Goal: Task Accomplishment & Management: Complete application form

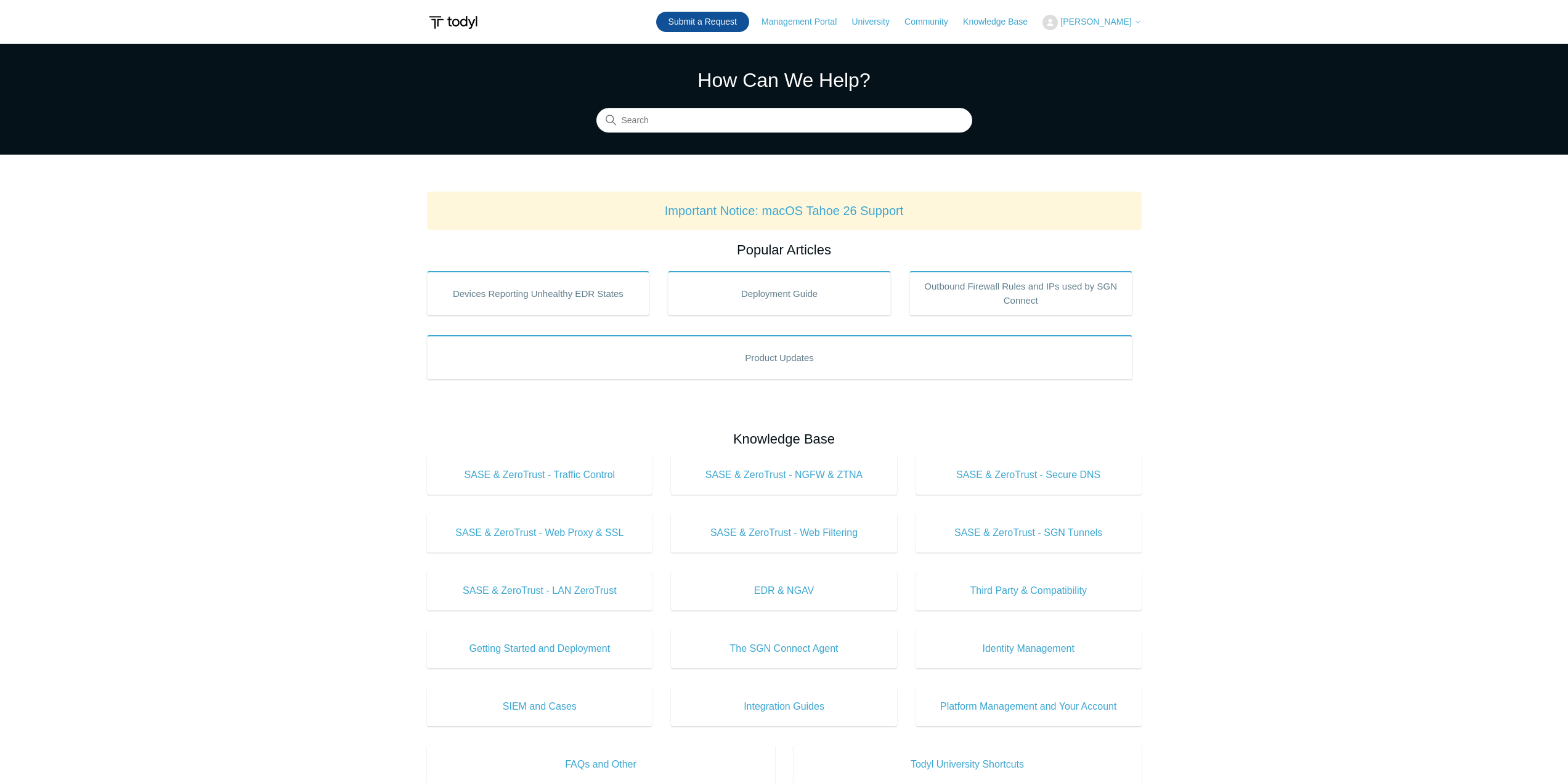
click at [731, 19] on link "Submit a Request" at bounding box center [703, 21] width 93 height 20
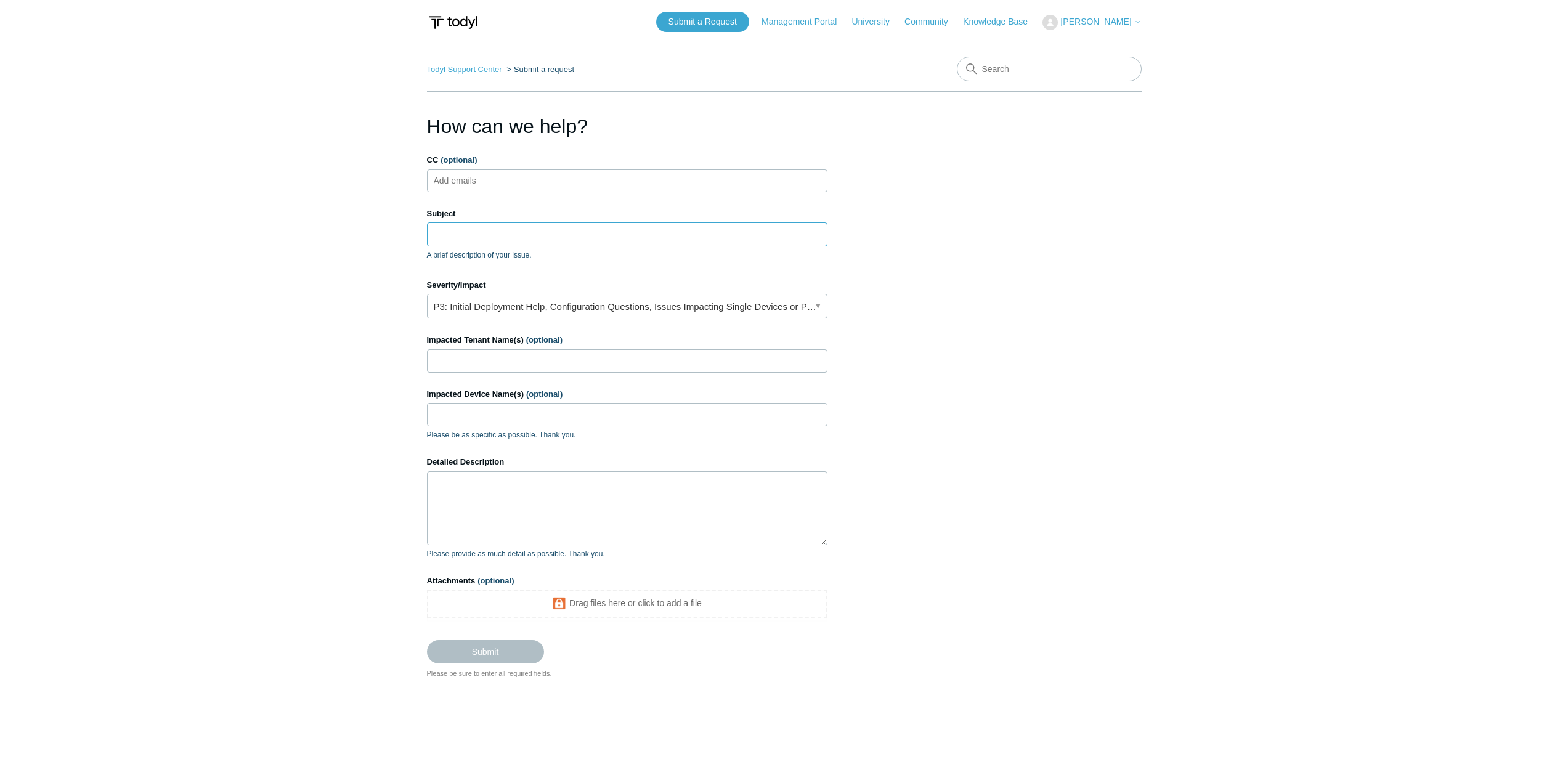
click at [446, 236] on input "Subject" at bounding box center [627, 234] width 401 height 23
click at [590, 313] on link "P3: Initial Deployment Help, Configuration Questions, Issues Impacting Single D…" at bounding box center [627, 306] width 401 height 25
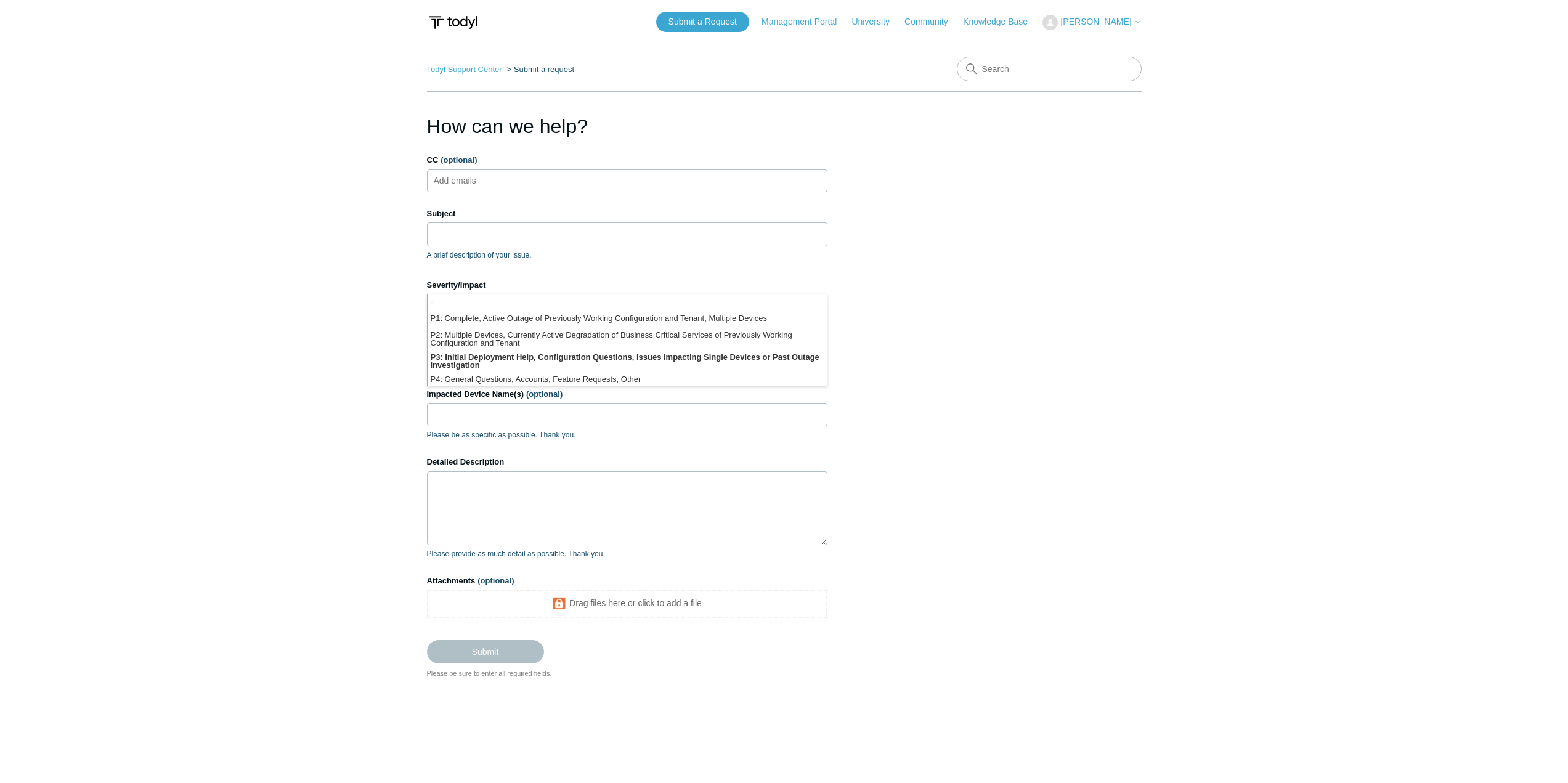
click at [349, 254] on main "Todyl Support Center Submit a request How can we help? CC (optional) Add emails…" at bounding box center [784, 396] width 1568 height 705
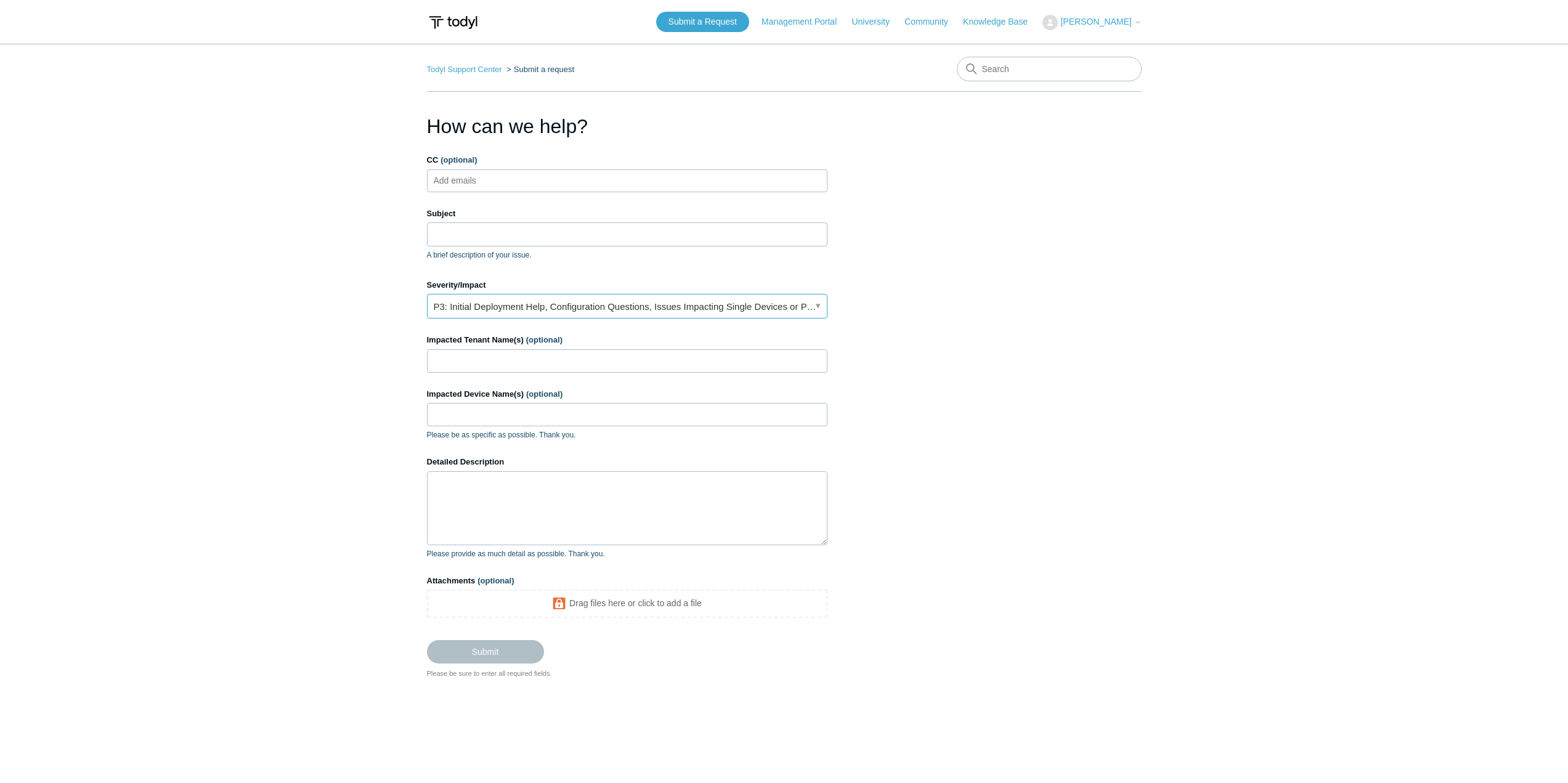
click at [707, 311] on link "P3: Initial Deployment Help, Configuration Questions, Issues Impacting Single D…" at bounding box center [627, 306] width 401 height 25
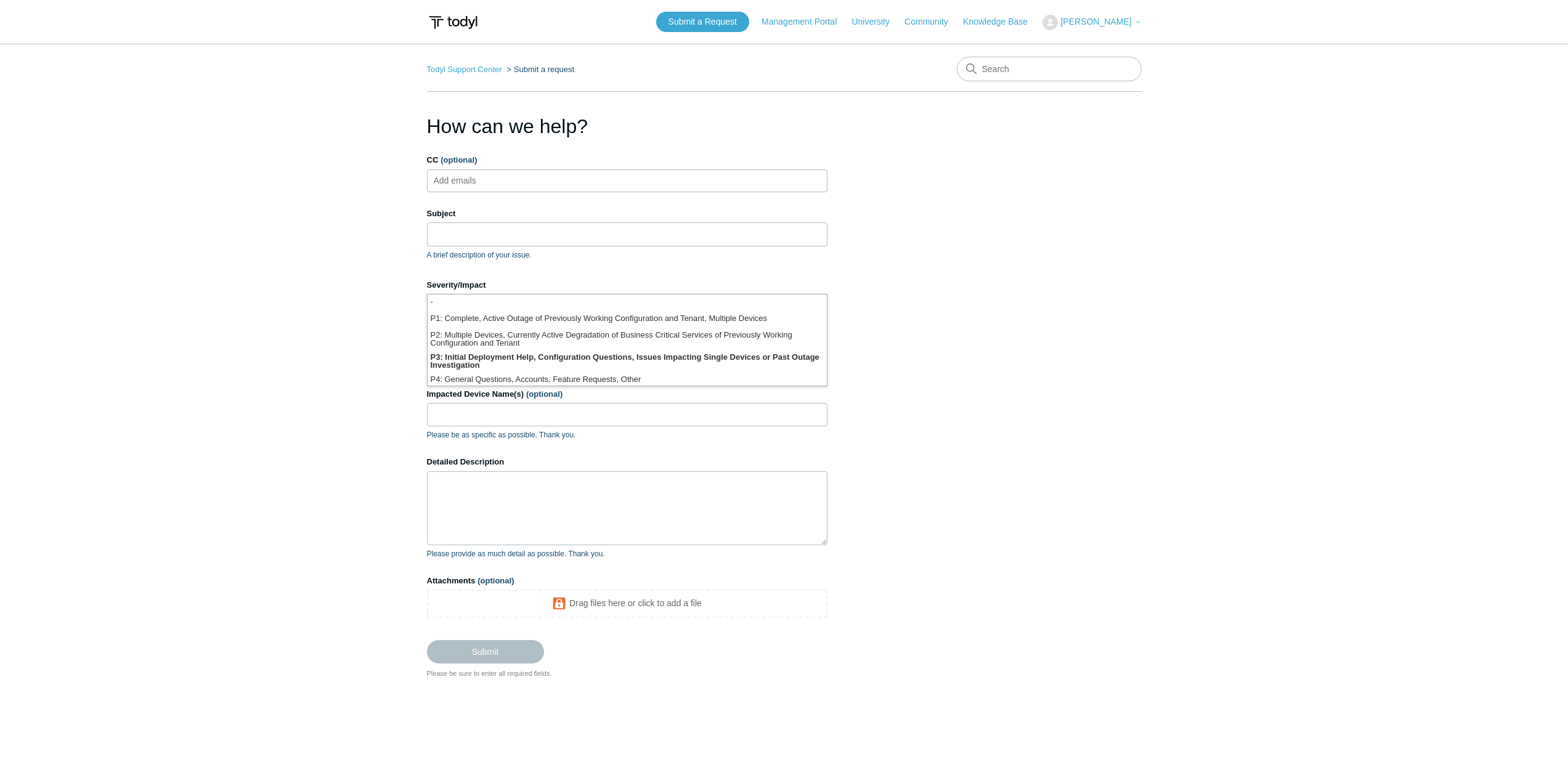
drag, startPoint x: 707, startPoint y: 311, endPoint x: 312, endPoint y: 308, distance: 395.0
click at [312, 308] on main "Todyl Support Center Submit a request How can we help? CC (optional) Add emails…" at bounding box center [784, 396] width 1568 height 705
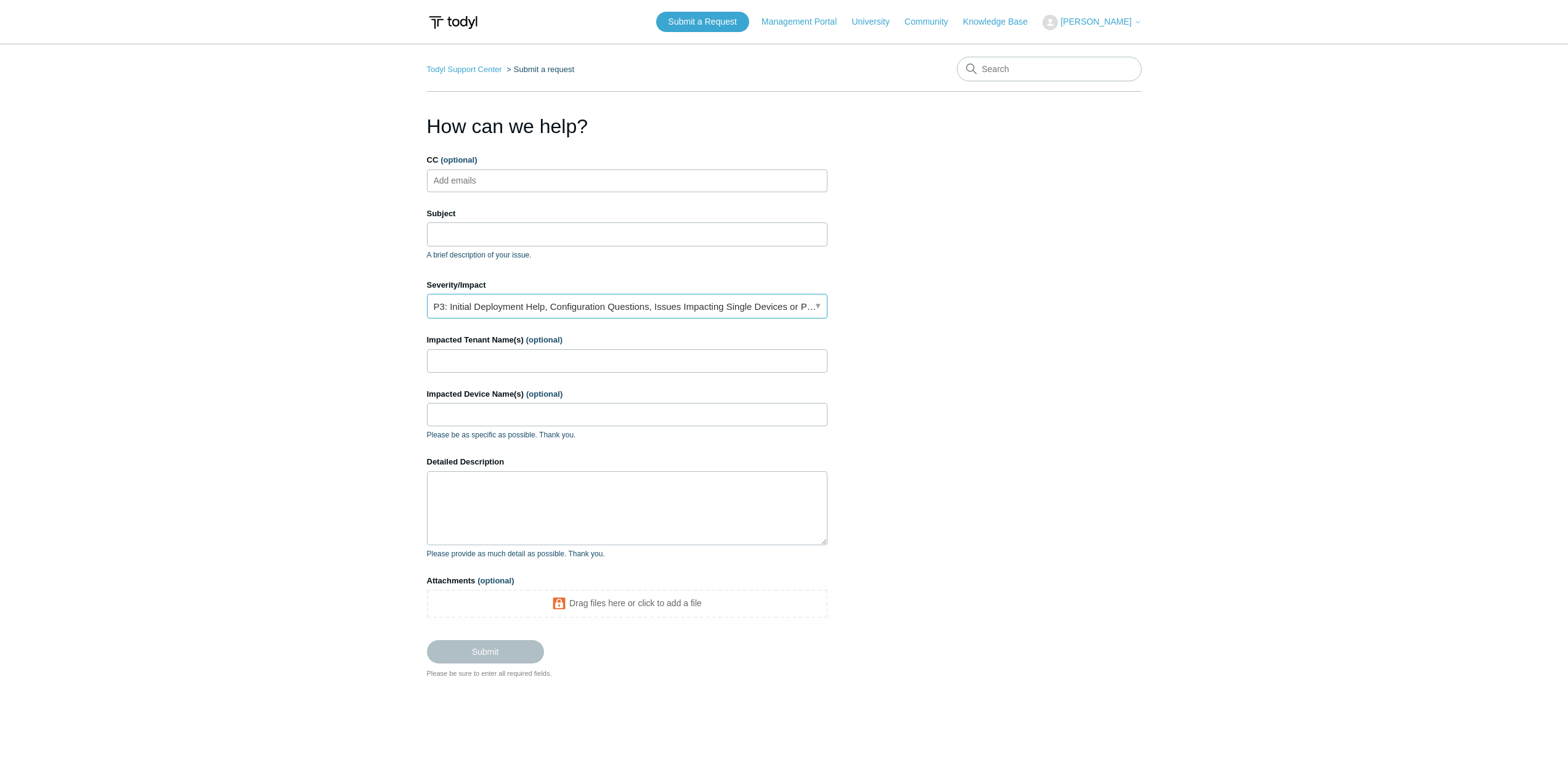
click at [617, 300] on link "P3: Initial Deployment Help, Configuration Questions, Issues Impacting Single D…" at bounding box center [627, 306] width 401 height 25
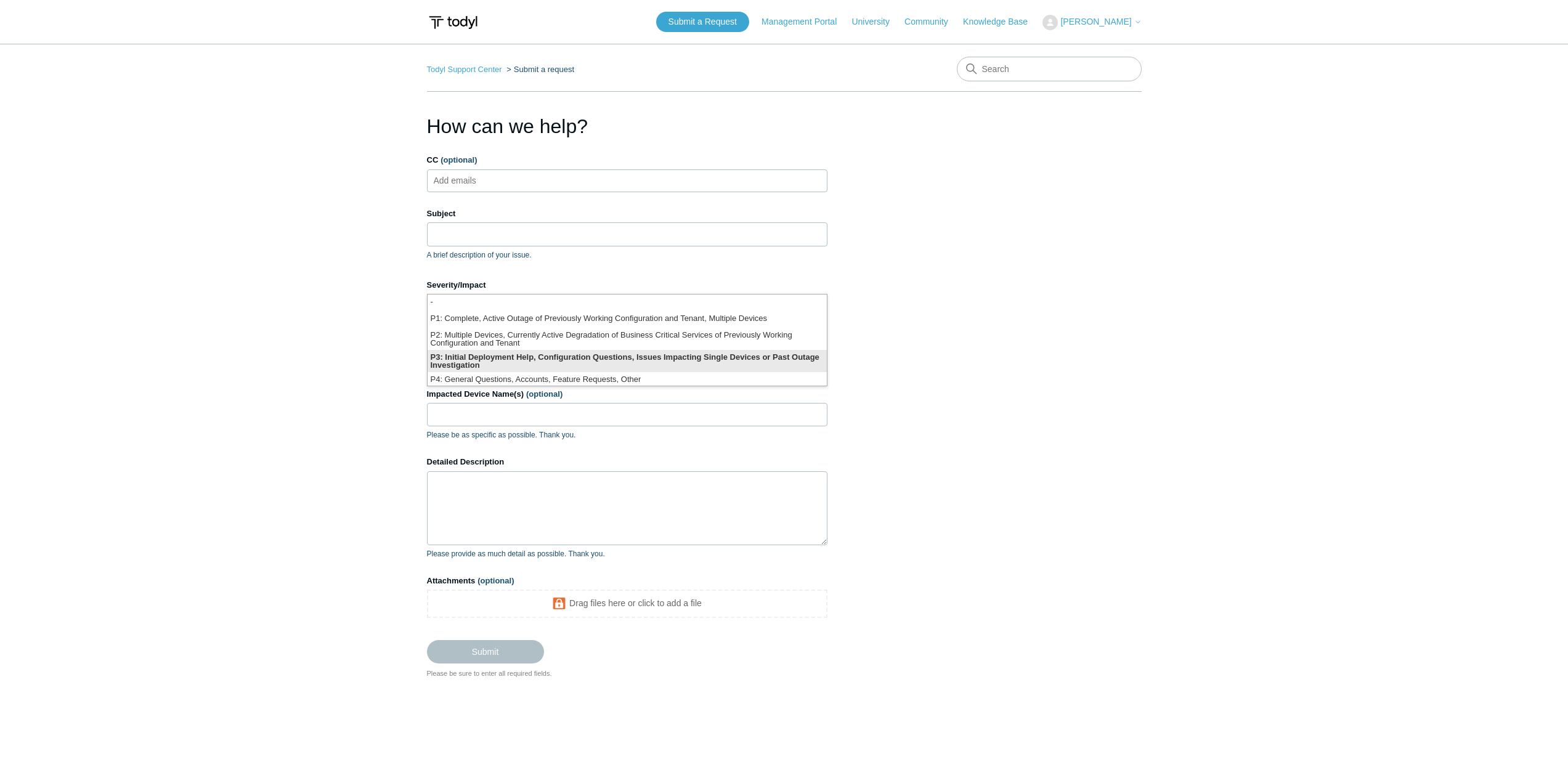
click at [703, 360] on li "P3: Initial Deployment Help, Configuration Questions, Issues Impacting Single D…" at bounding box center [627, 361] width 399 height 22
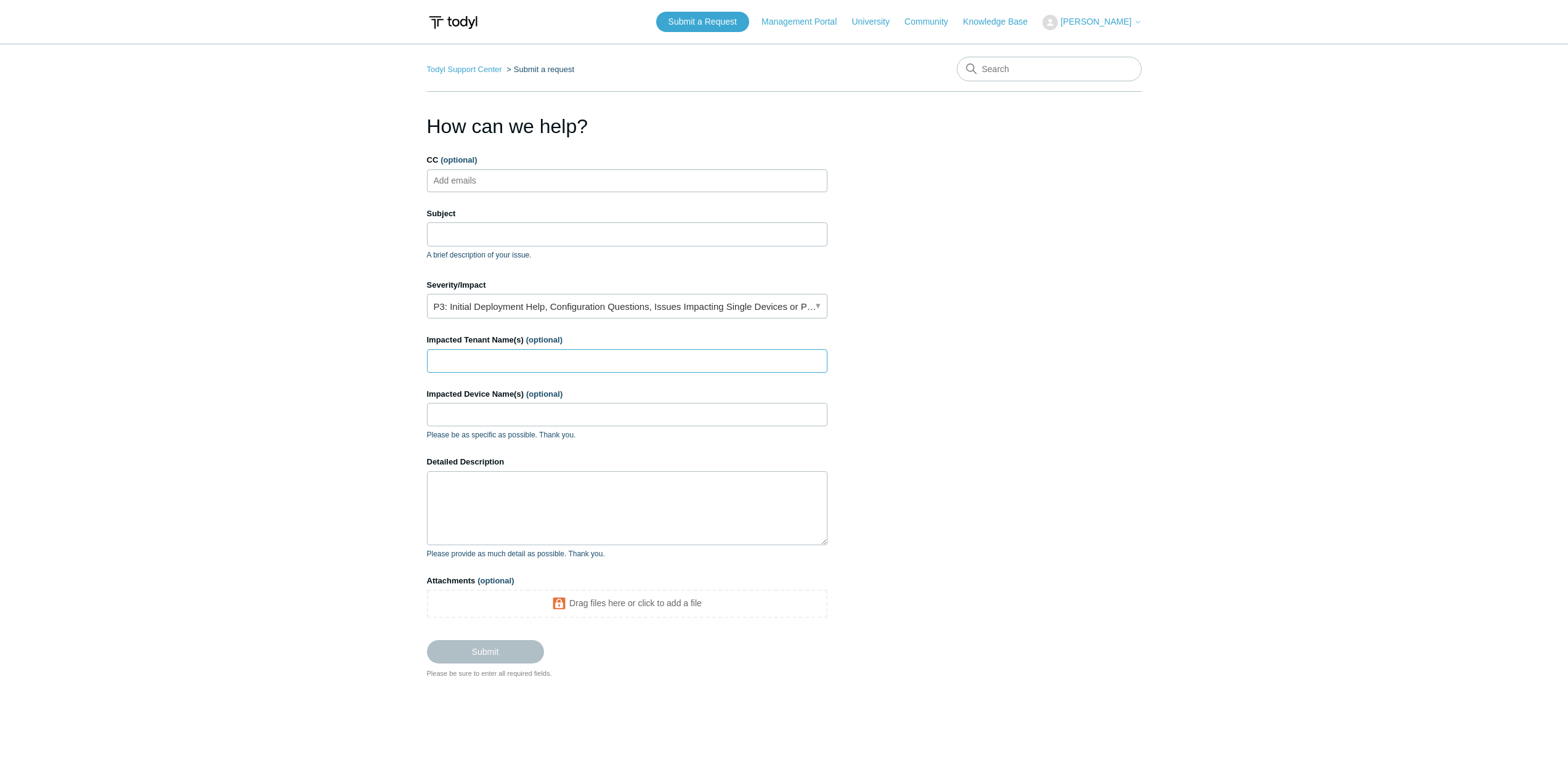
click at [471, 364] on input "Impacted Tenant Name(s) (optional)" at bounding box center [627, 361] width 401 height 23
type input "CEI"
click at [468, 419] on input "Impacted Device Name(s) (optional)" at bounding box center [627, 414] width 401 height 23
paste input "desktop-dlfbavp"
type input "desktop-dlfbavp"
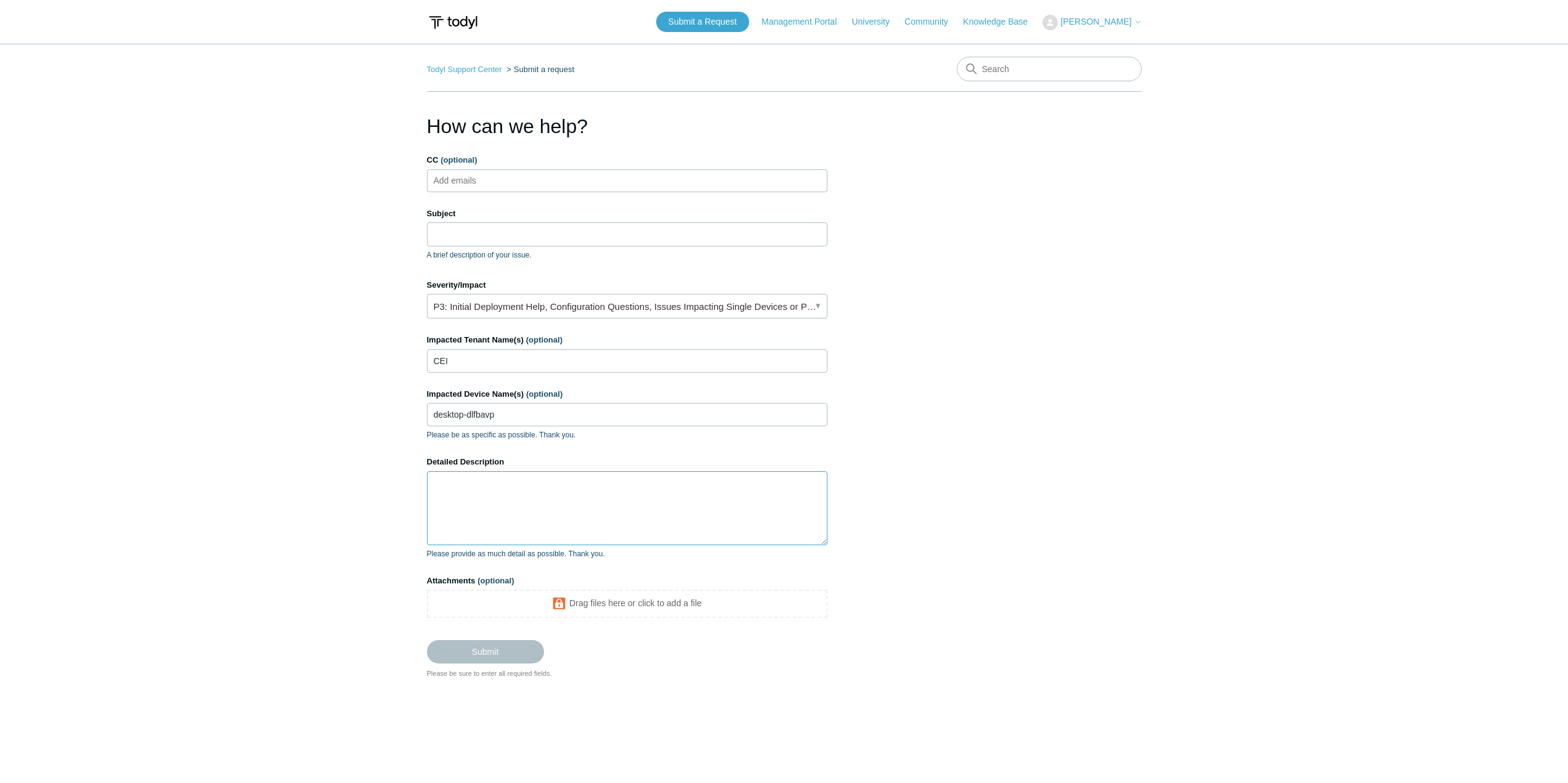
click at [472, 477] on textarea "Detailed Description" at bounding box center [627, 507] width 401 height 74
paste textarea "Windows Defender Tamper Protection Disabled via Registry Add"
drag, startPoint x: 479, startPoint y: 491, endPoint x: 795, endPoint y: 484, distance: 316.1
click at [795, 484] on textarea "Got an alert "Windows Defender Tamper Protection Disabled via Registry Add". Wa…" at bounding box center [627, 507] width 401 height 74
type textarea "Got an alert "Windows Defender Tamper Protection Disabled via Registry Add". Wa…"
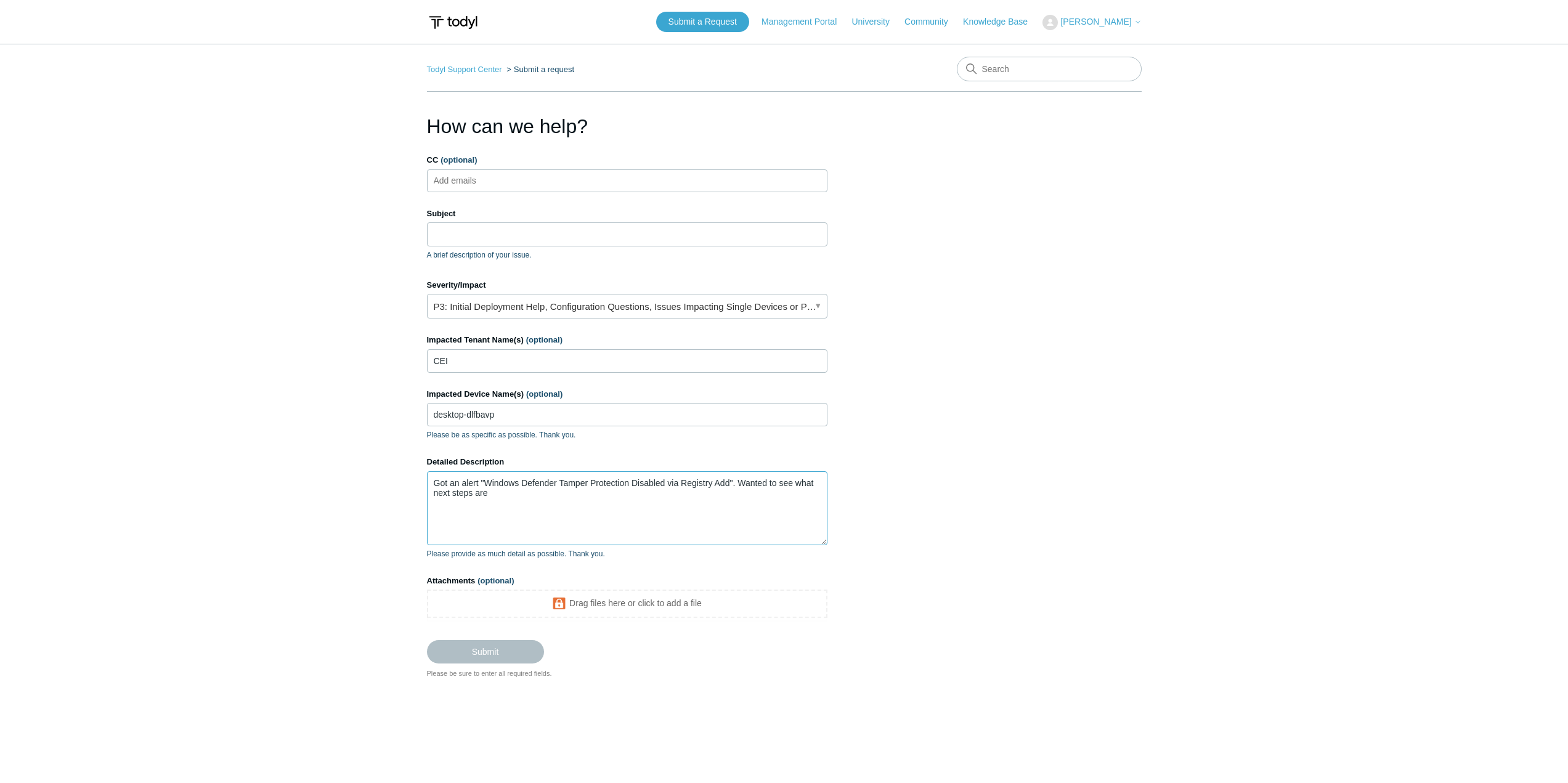
drag, startPoint x: 506, startPoint y: 482, endPoint x: 665, endPoint y: 481, distance: 159.0
click at [665, 481] on textarea "Got an alert "Windows Defender Tamper Protection Disabled via Registry Add". Wa…" at bounding box center [627, 507] width 401 height 74
click at [517, 236] on input "Subject" at bounding box center [627, 234] width 401 height 23
paste input "Windows Defender Tamper Protection Disabled"
type input "Windows Defender Tamper Protection Disabled"
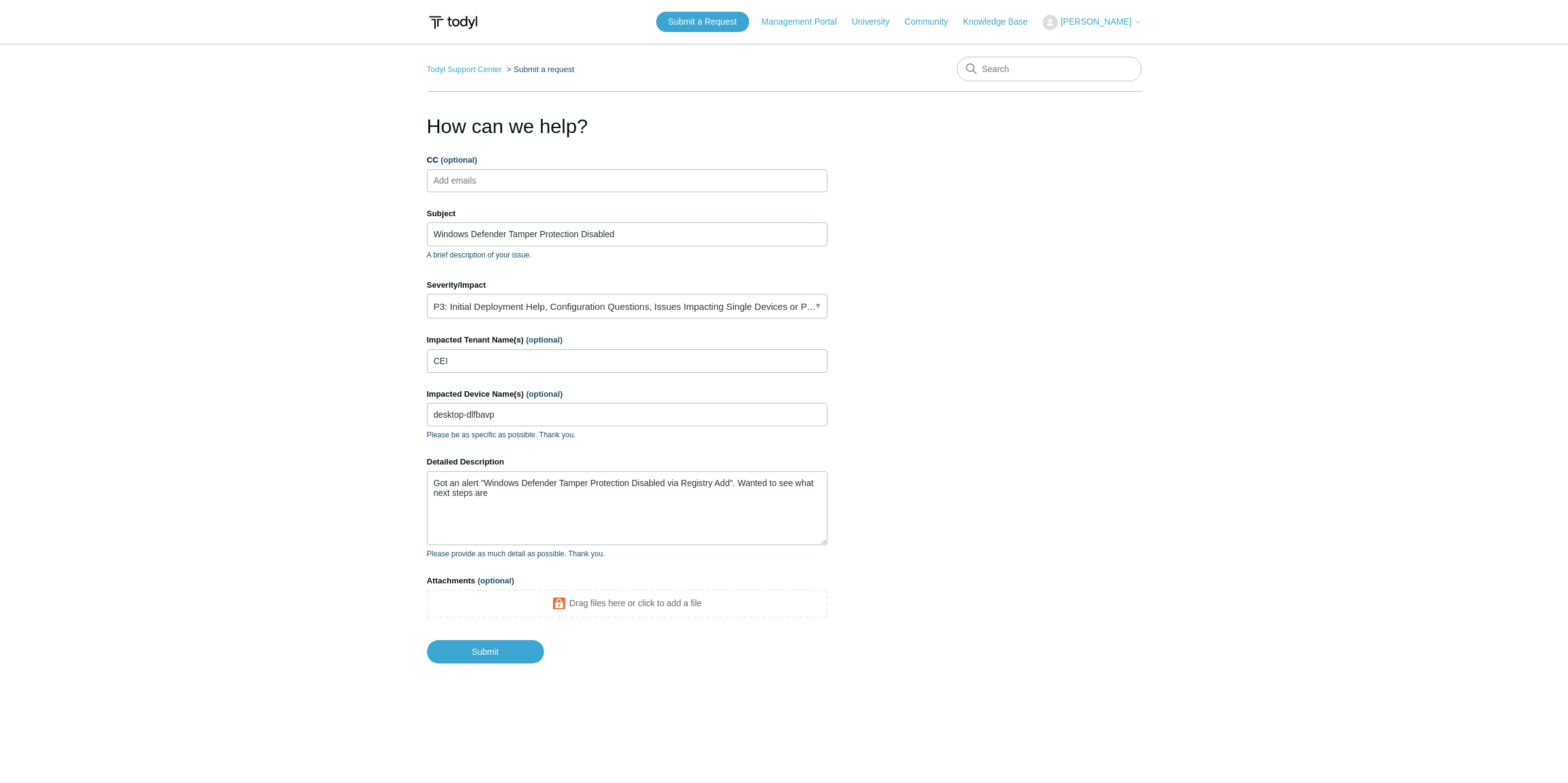
click at [292, 425] on main "Todyl Support Center Submit a request How can we help? CC (optional) Add emails…" at bounding box center [784, 396] width 1568 height 705
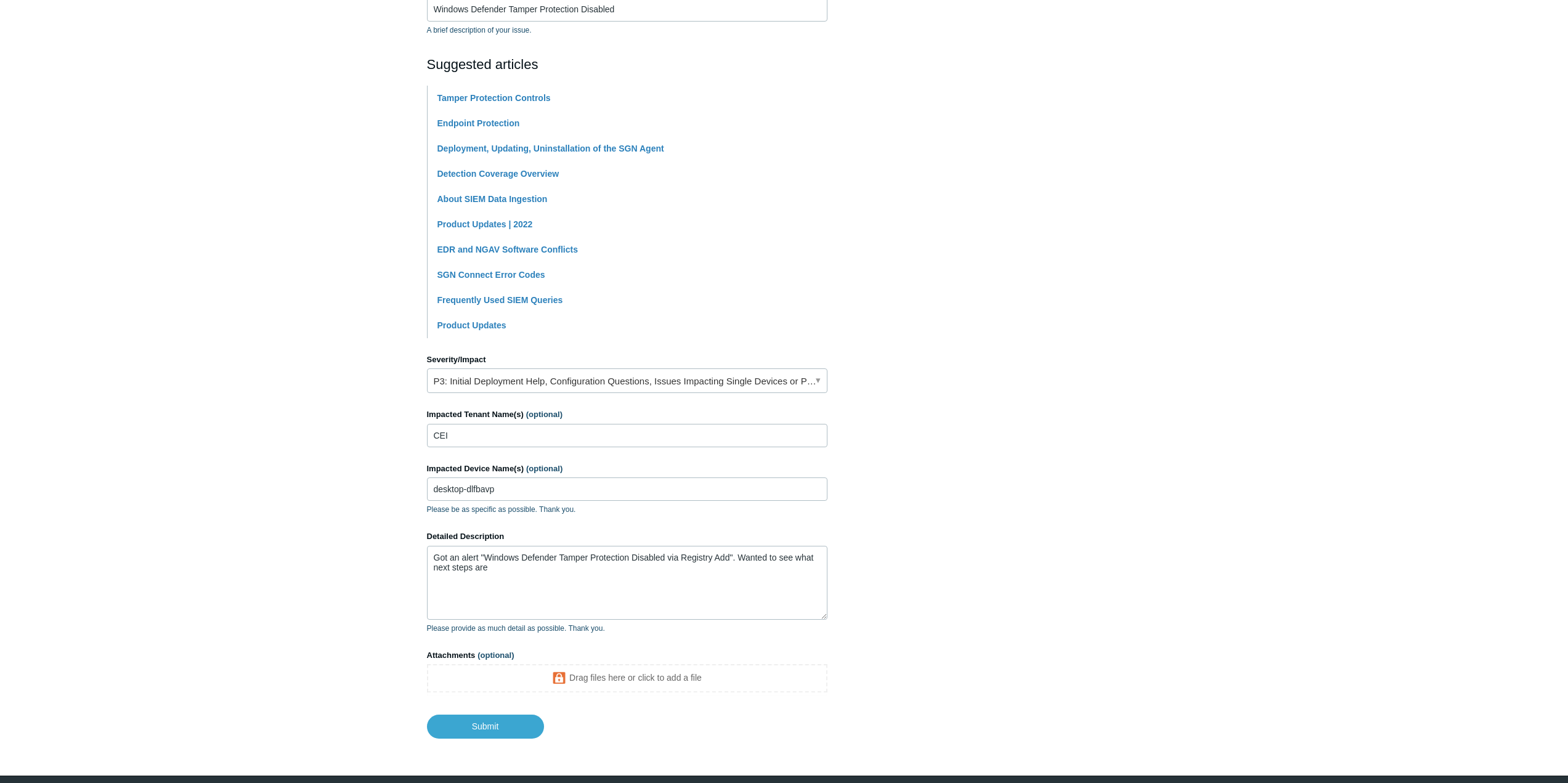
scroll to position [266, 0]
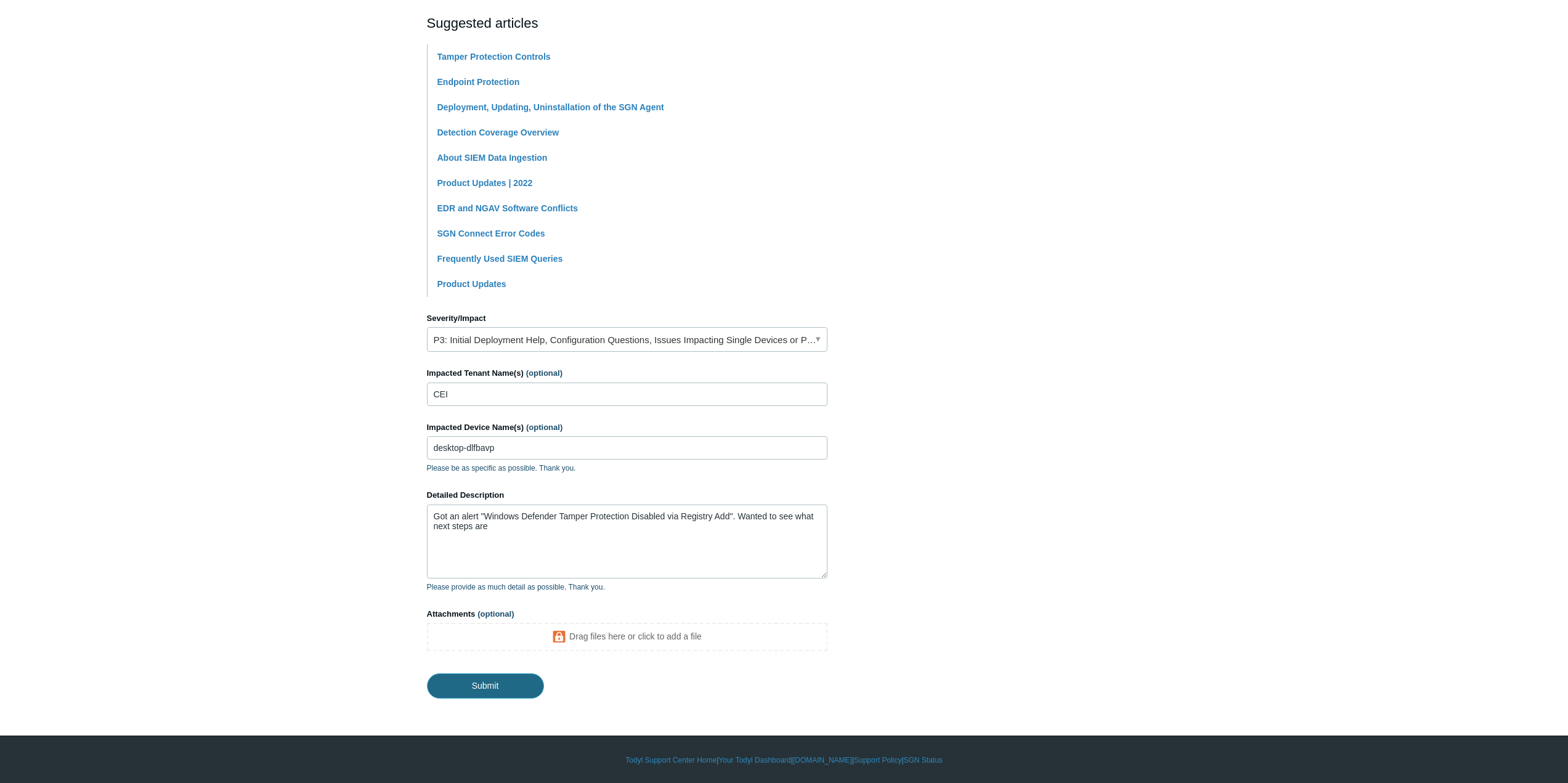
click at [491, 681] on input "Submit" at bounding box center [486, 685] width 117 height 25
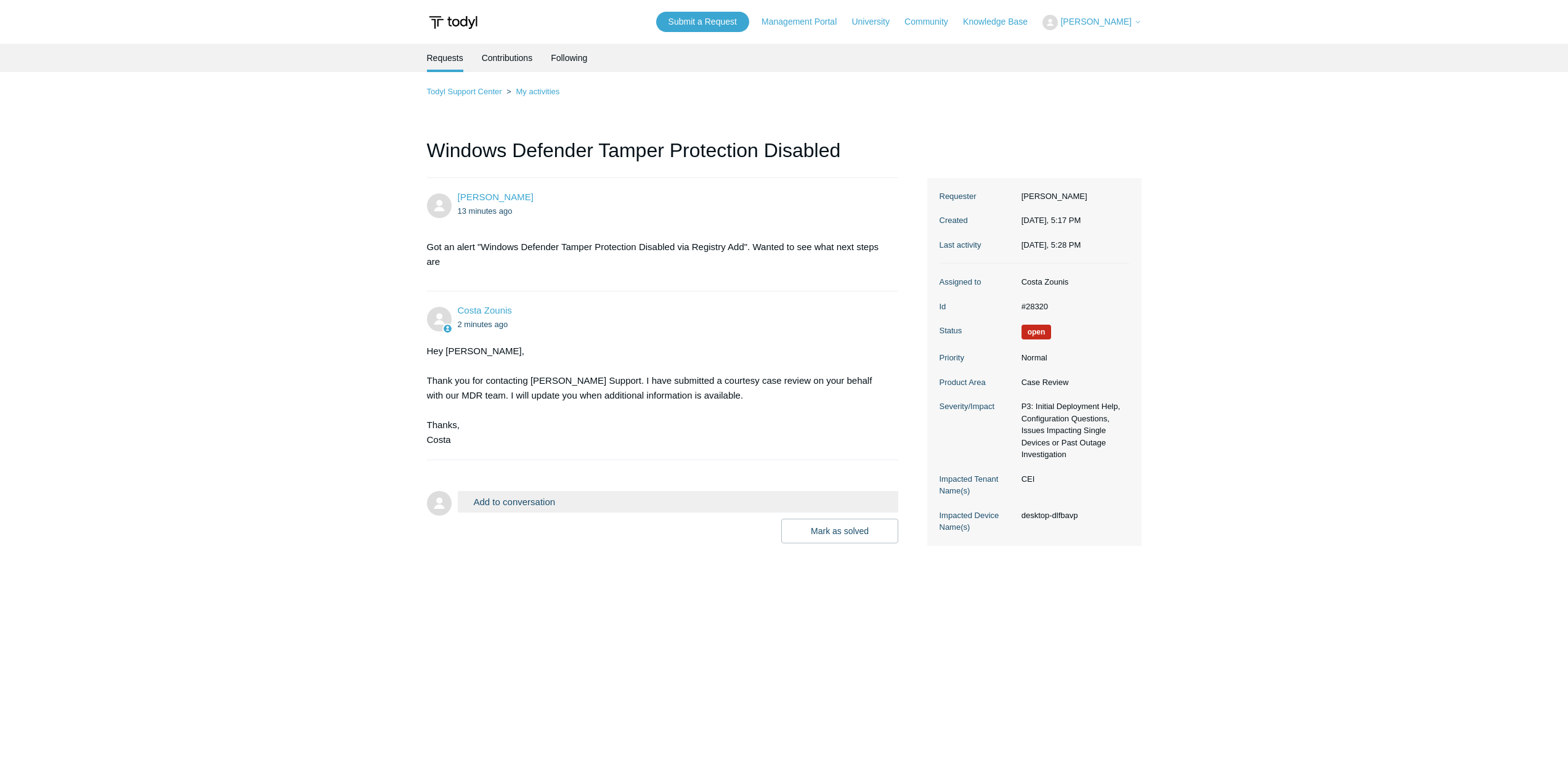
click at [518, 502] on button "Add to conversation" at bounding box center [678, 502] width 441 height 21
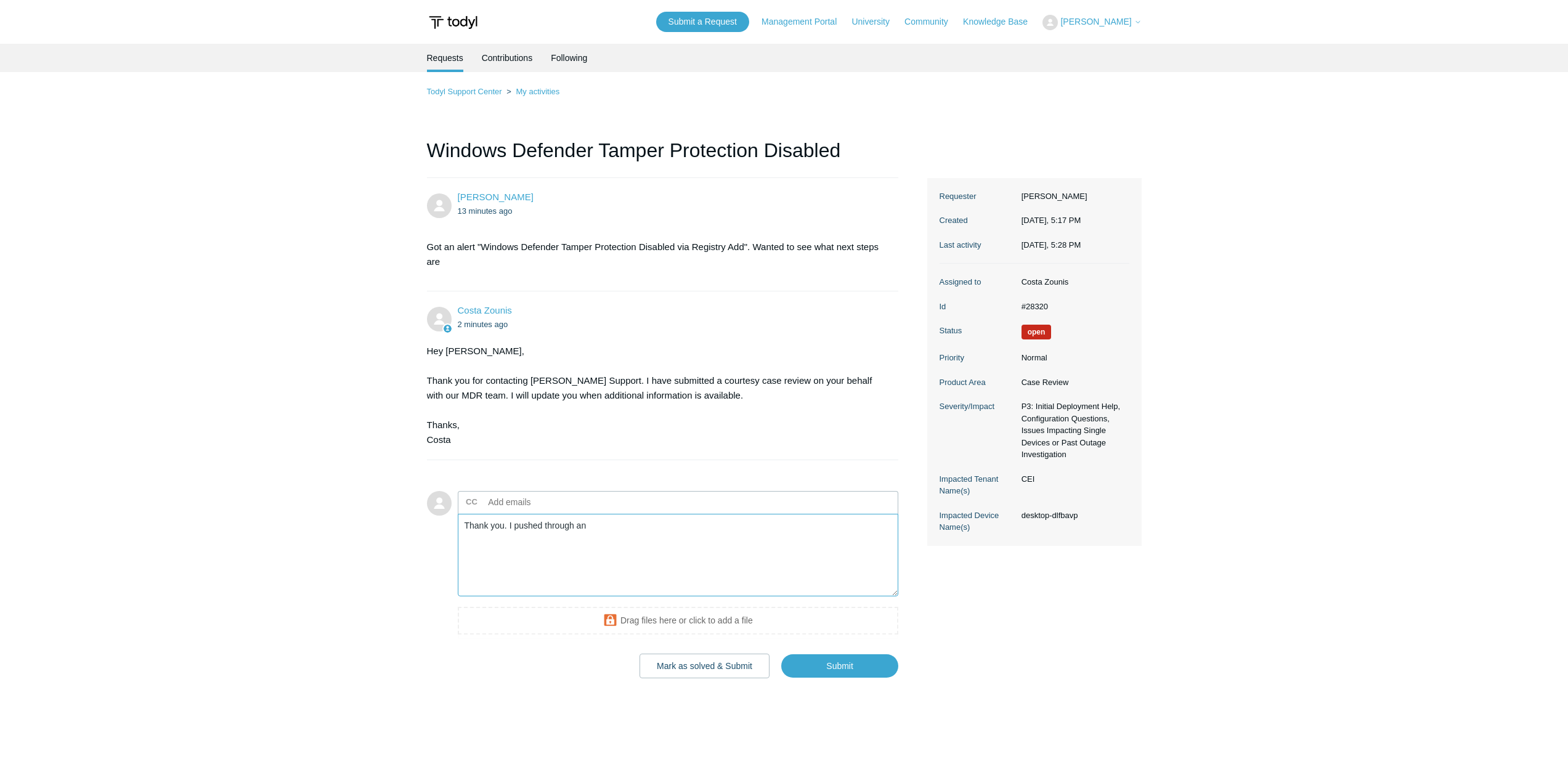
click at [627, 538] on textarea "Thank you. I pushed through an" at bounding box center [678, 556] width 441 height 83
click at [590, 525] on textarea "Thank you. I isolated the device in the Todyl portal, and added the MXDR licens…" at bounding box center [678, 556] width 441 height 83
type textarea "Thank you. I isolated the device from the Todyl portal, and added the MXDR lice…"
click at [802, 534] on textarea "Thank you. I isolated the device from the Todyl portal, and added the MXDR lice…" at bounding box center [678, 556] width 441 height 83
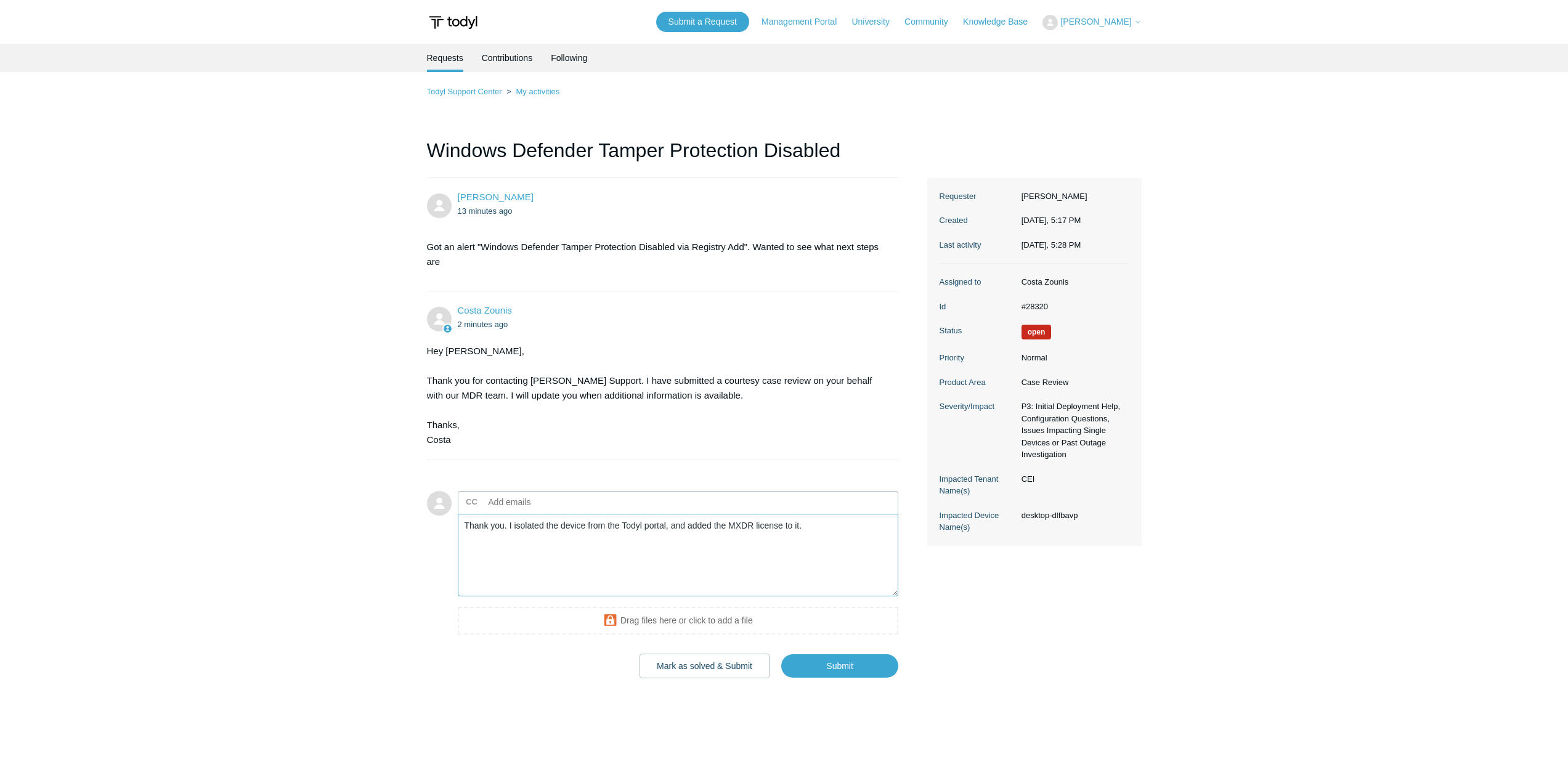
click at [809, 525] on textarea "Thank you. I isolated the device from the Todyl portal, and added the MXDR lice…" at bounding box center [678, 556] width 441 height 83
click at [819, 669] on input "Submit" at bounding box center [840, 666] width 117 height 25
